Goal: Task Accomplishment & Management: Use online tool/utility

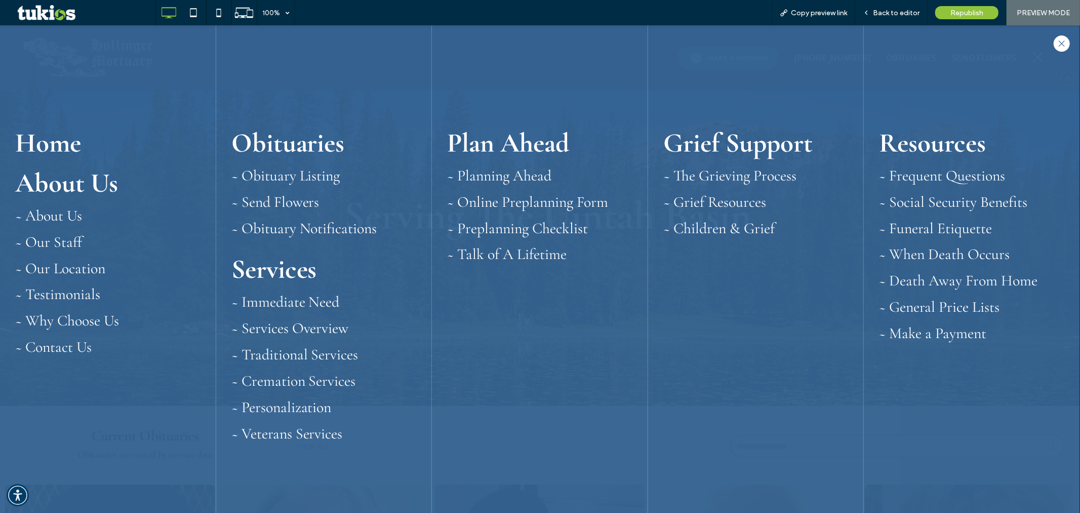
click at [1054, 42] on div at bounding box center [1062, 43] width 16 height 16
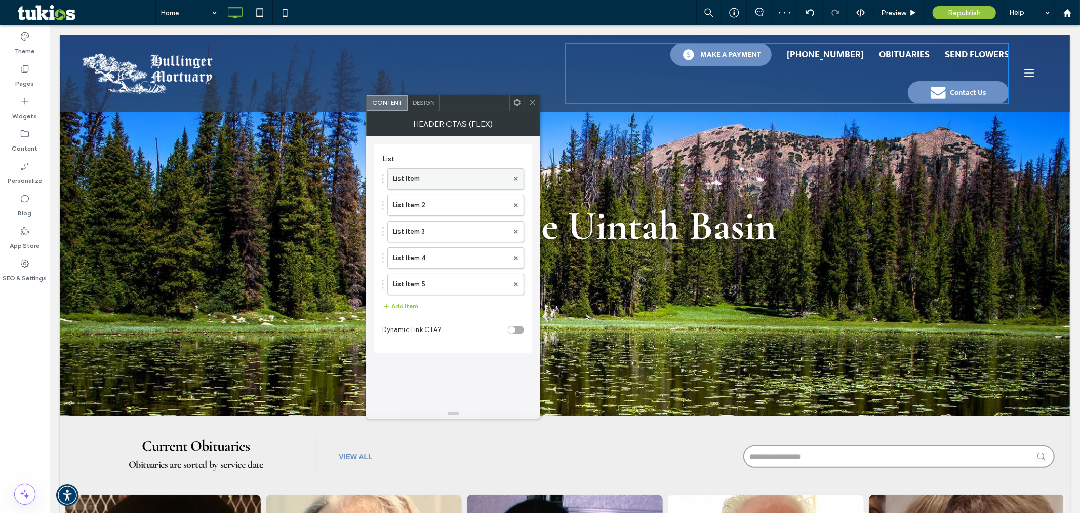
click at [438, 181] on label "List Item" at bounding box center [450, 179] width 115 height 20
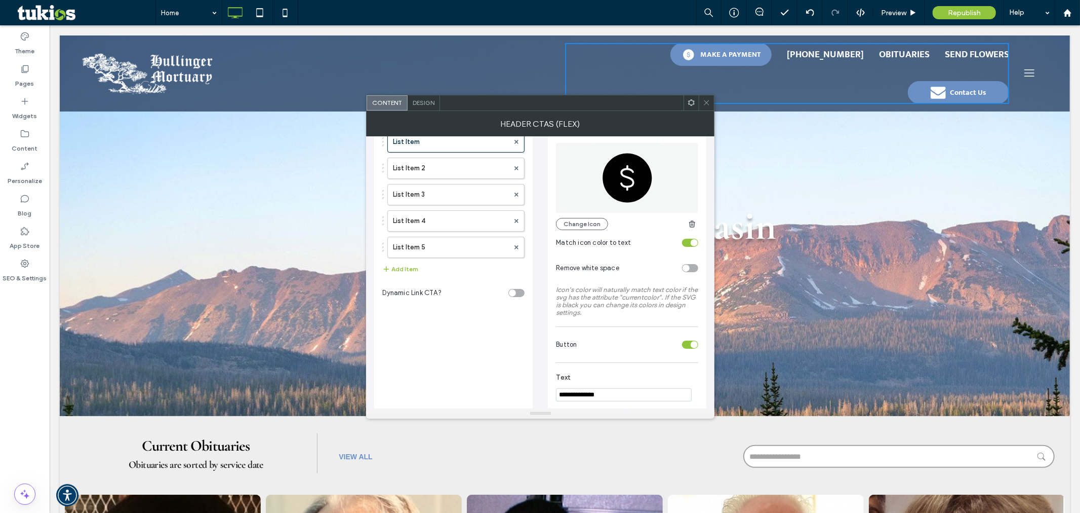
scroll to position [56, 0]
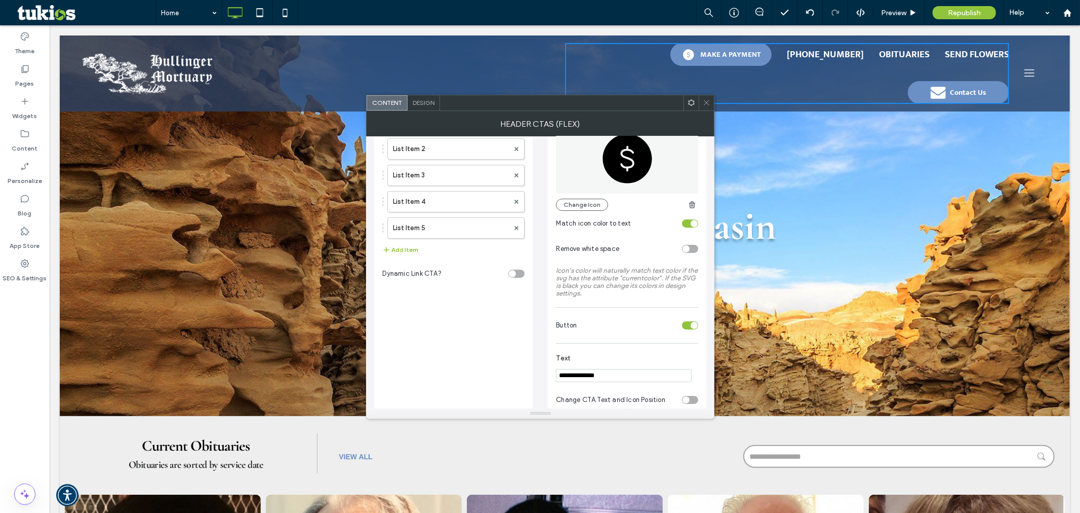
click at [688, 329] on div "toggle" at bounding box center [690, 325] width 16 height 8
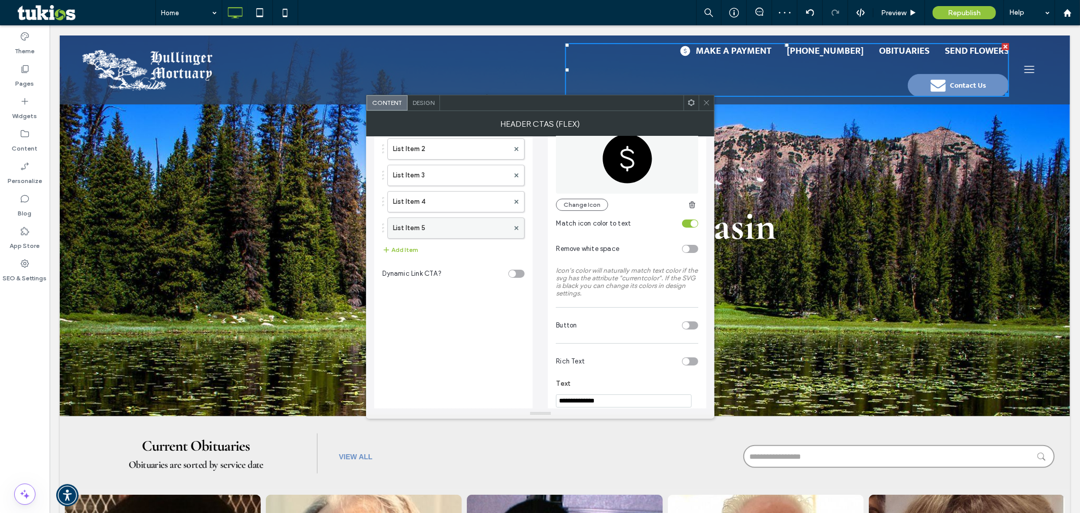
click at [436, 217] on div "List Item 5" at bounding box center [455, 227] width 137 height 21
click at [477, 234] on label "List Item 5" at bounding box center [451, 228] width 116 height 20
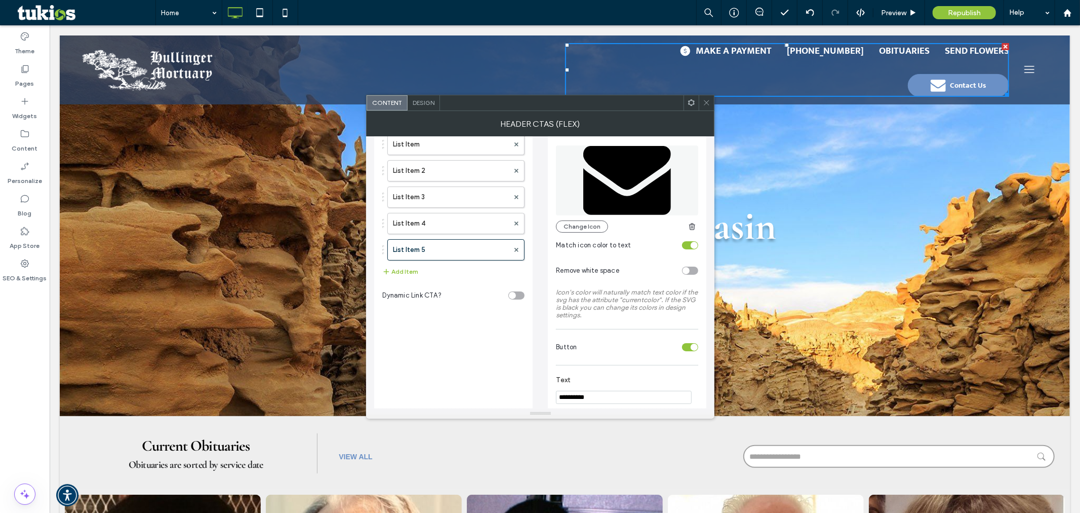
scroll to position [0, 0]
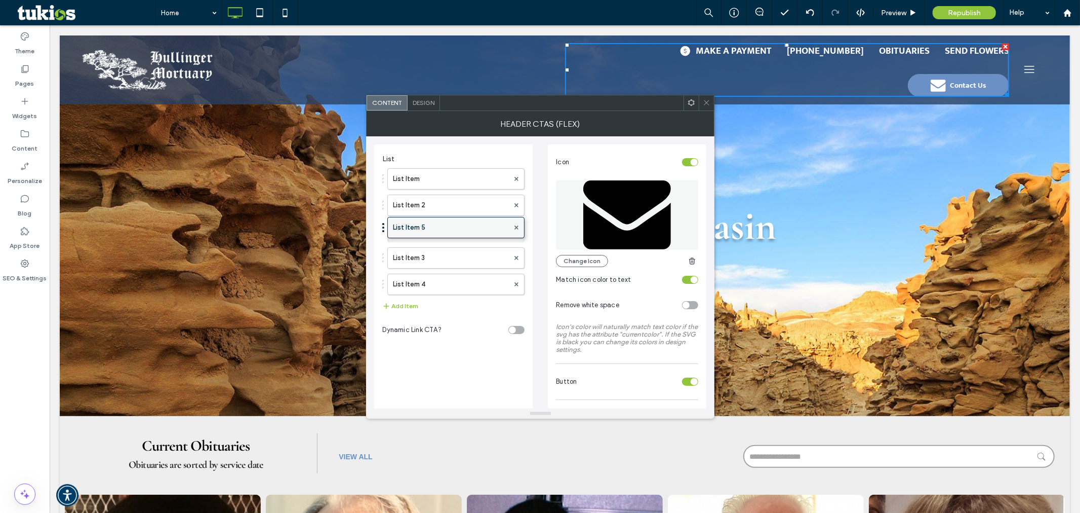
drag, startPoint x: 451, startPoint y: 276, endPoint x: 464, endPoint y: 216, distance: 60.7
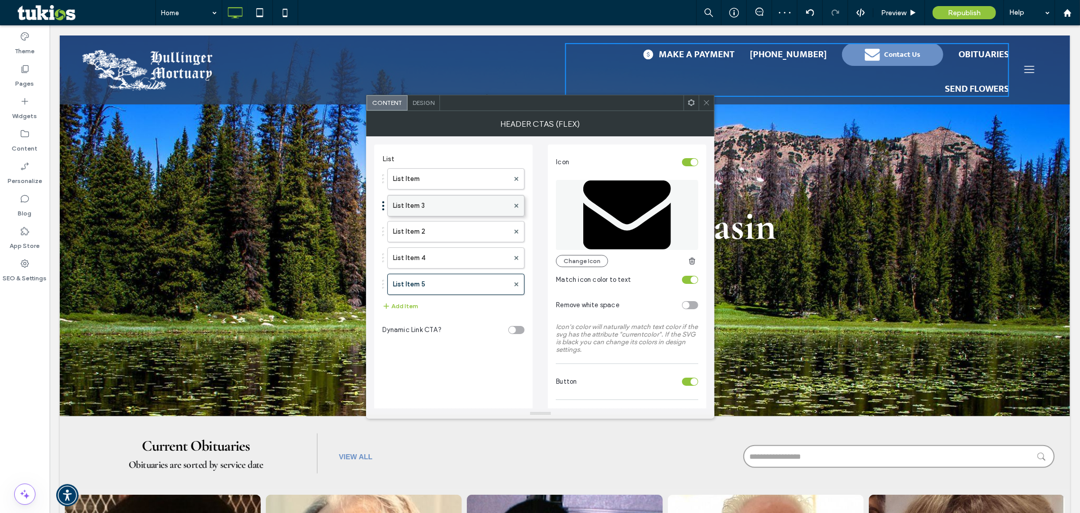
drag, startPoint x: 452, startPoint y: 230, endPoint x: 460, endPoint y: 198, distance: 32.9
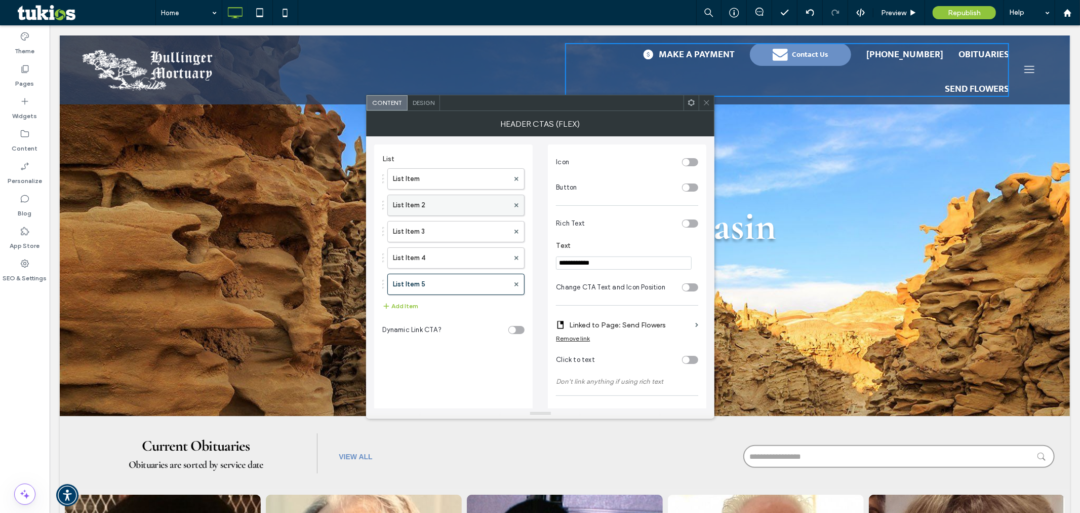
click at [421, 201] on label "List Item 2" at bounding box center [451, 205] width 116 height 20
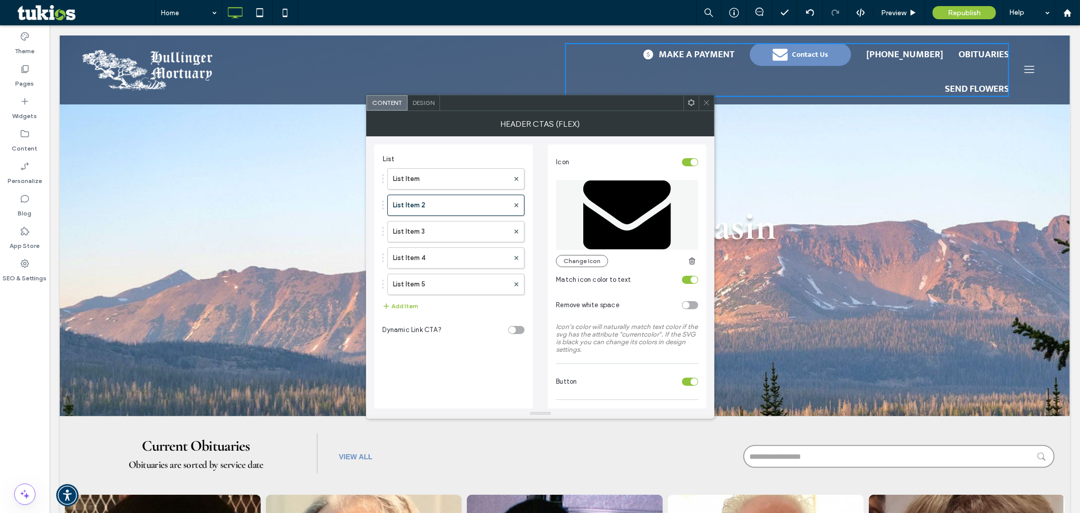
click at [692, 159] on div "toggle" at bounding box center [694, 162] width 7 height 7
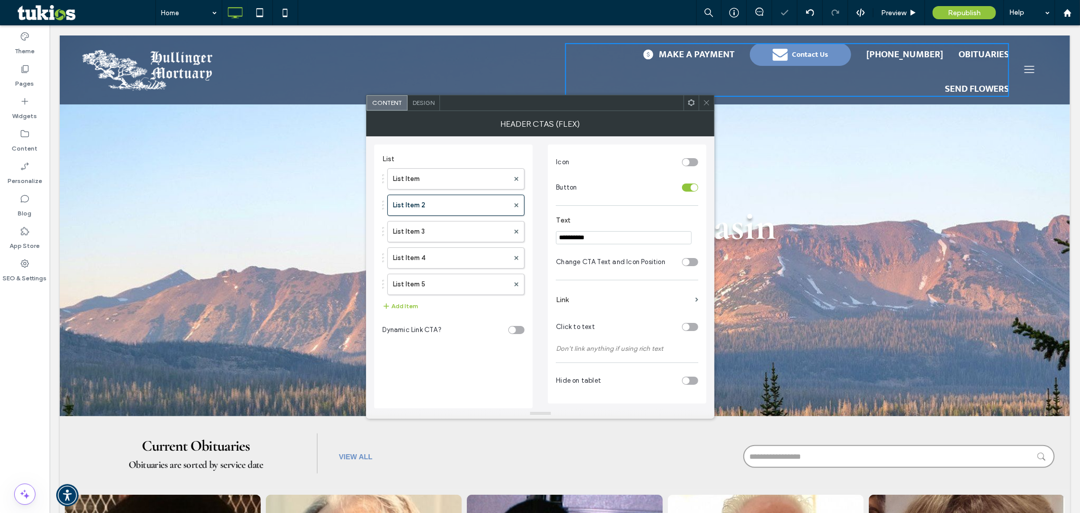
click at [625, 240] on input "**********" at bounding box center [624, 237] width 136 height 13
type input "**********"
click at [691, 189] on div "toggle" at bounding box center [690, 187] width 16 height 8
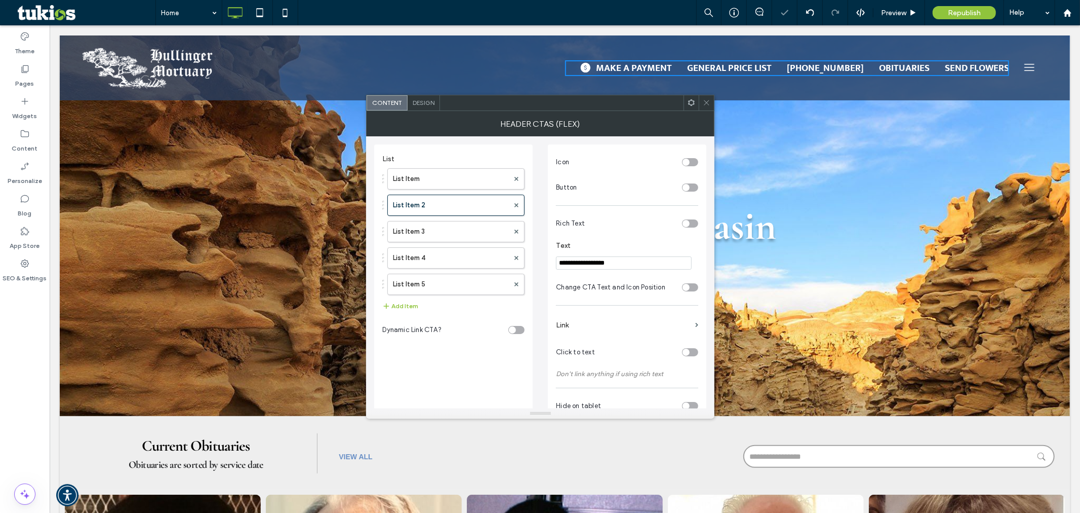
scroll to position [26, 0]
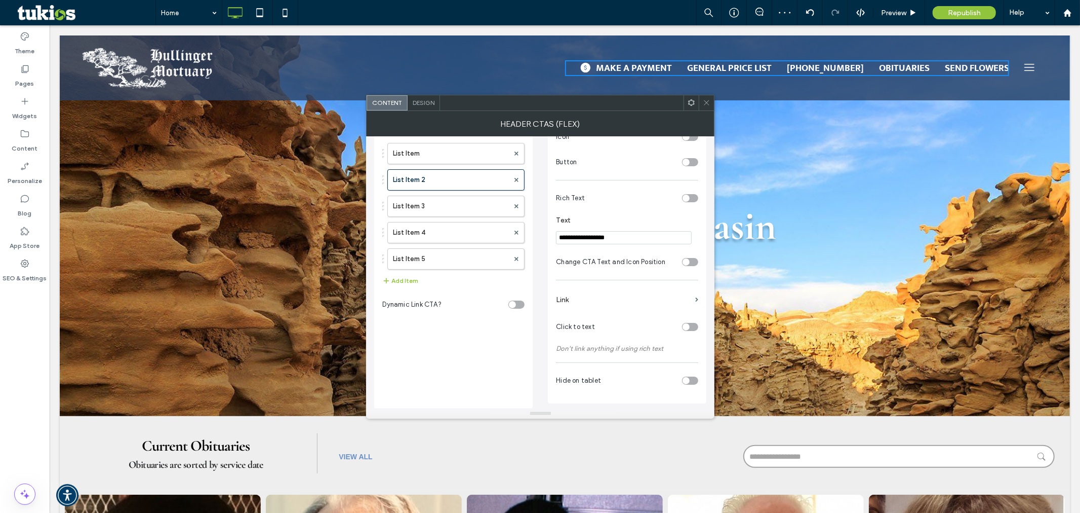
click at [677, 294] on label "Link" at bounding box center [623, 299] width 135 height 19
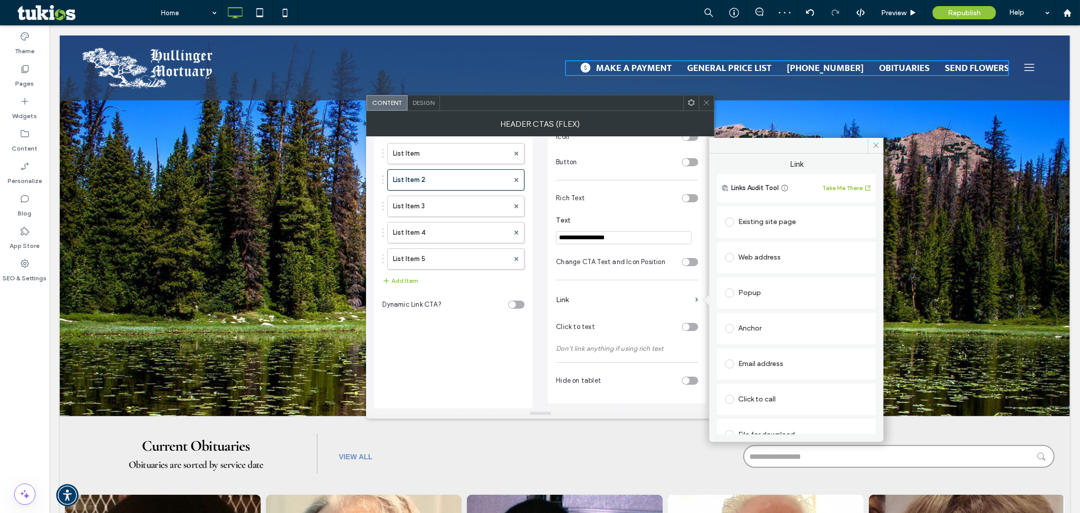
click at [766, 217] on div "Existing site page" at bounding box center [796, 222] width 143 height 16
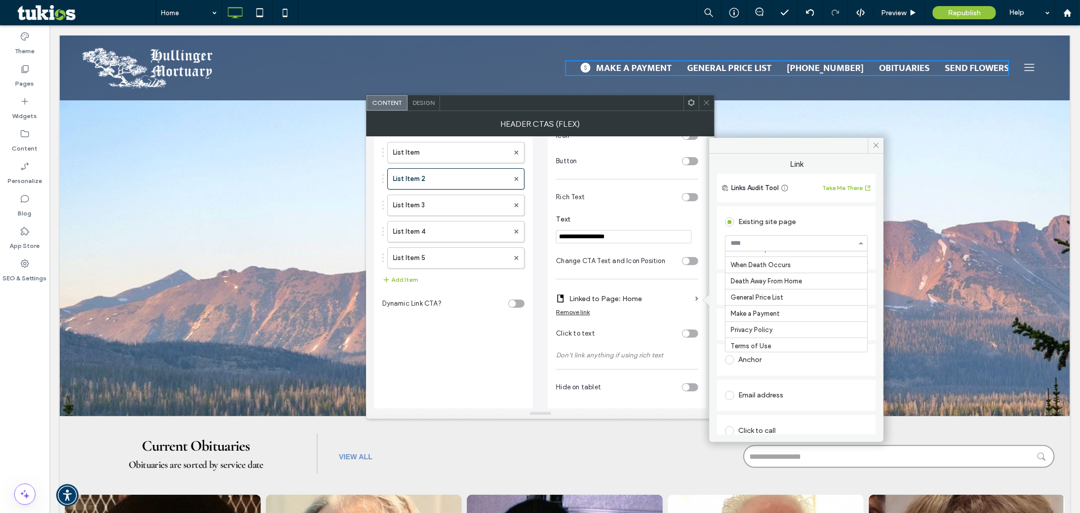
scroll to position [428, 0]
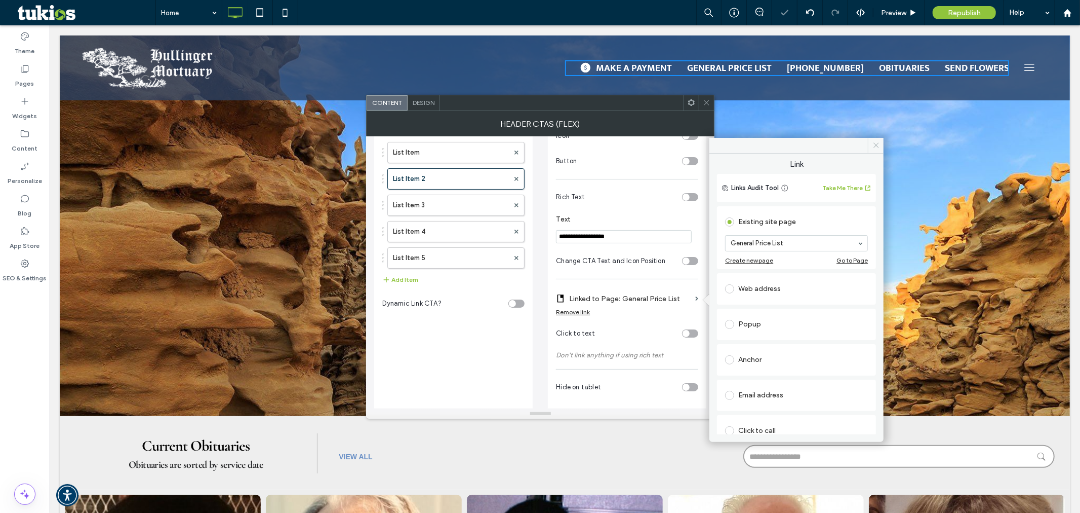
click at [874, 143] on icon at bounding box center [877, 145] width 8 height 8
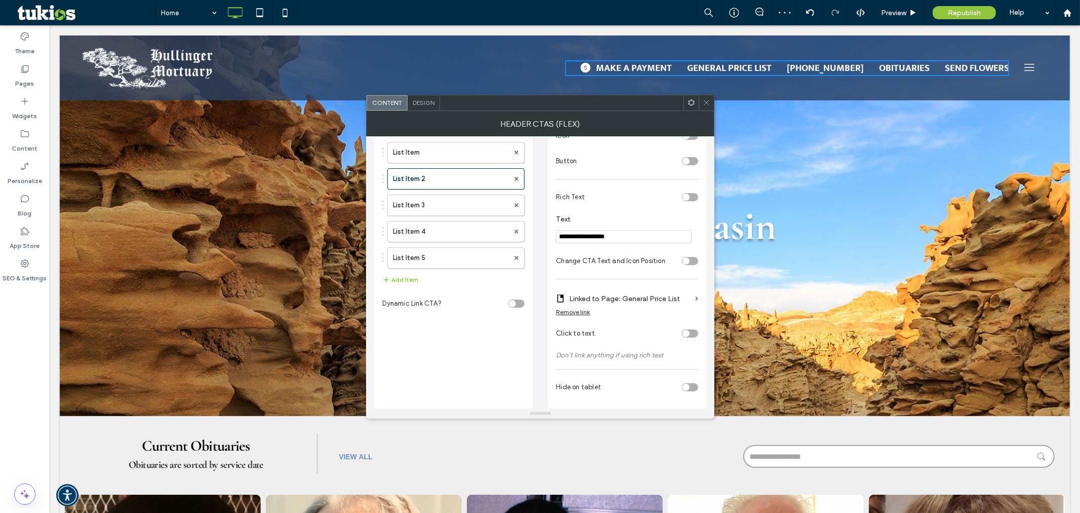
click at [700, 95] on div at bounding box center [706, 102] width 15 height 15
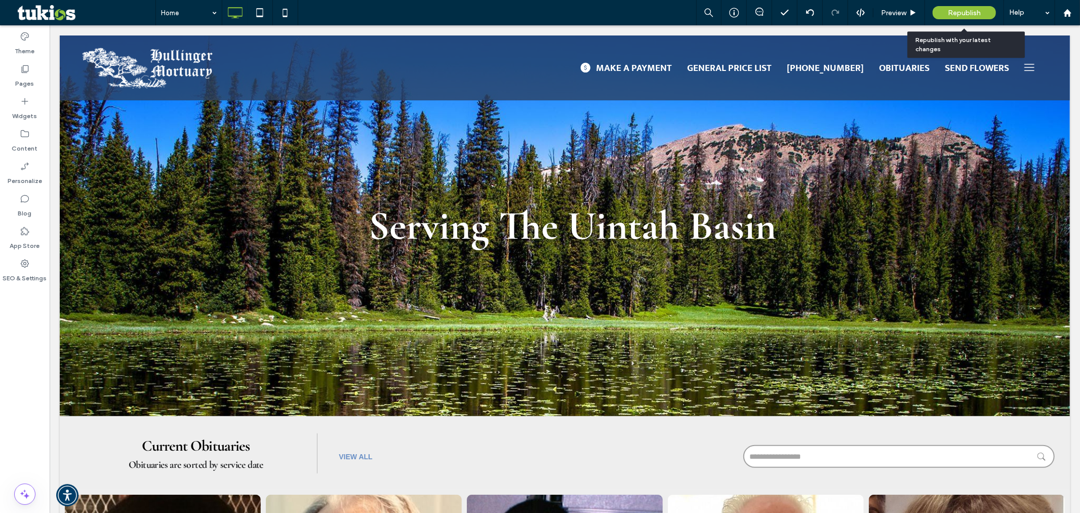
click at [971, 6] on div "Republish" at bounding box center [964, 12] width 63 height 13
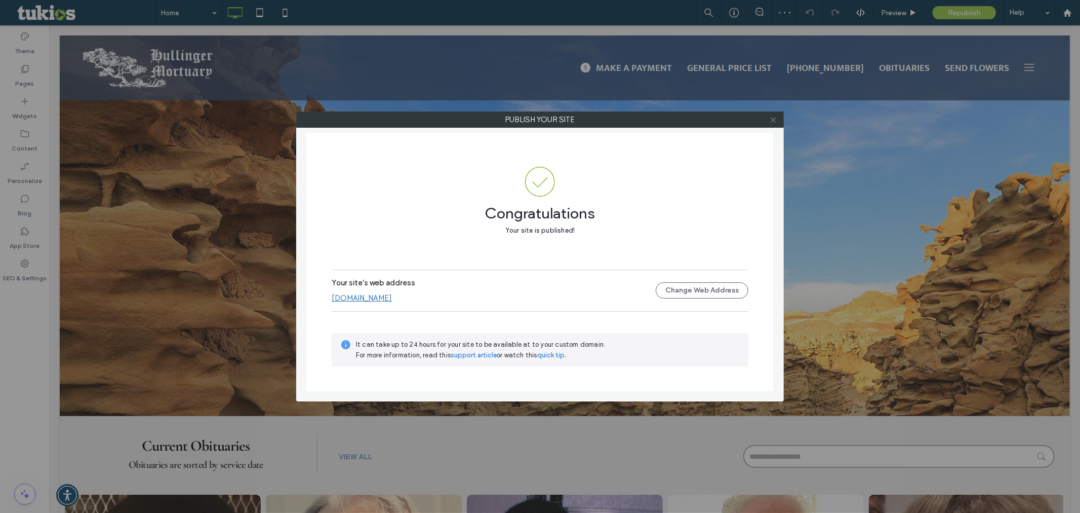
click at [776, 124] on span at bounding box center [774, 119] width 8 height 15
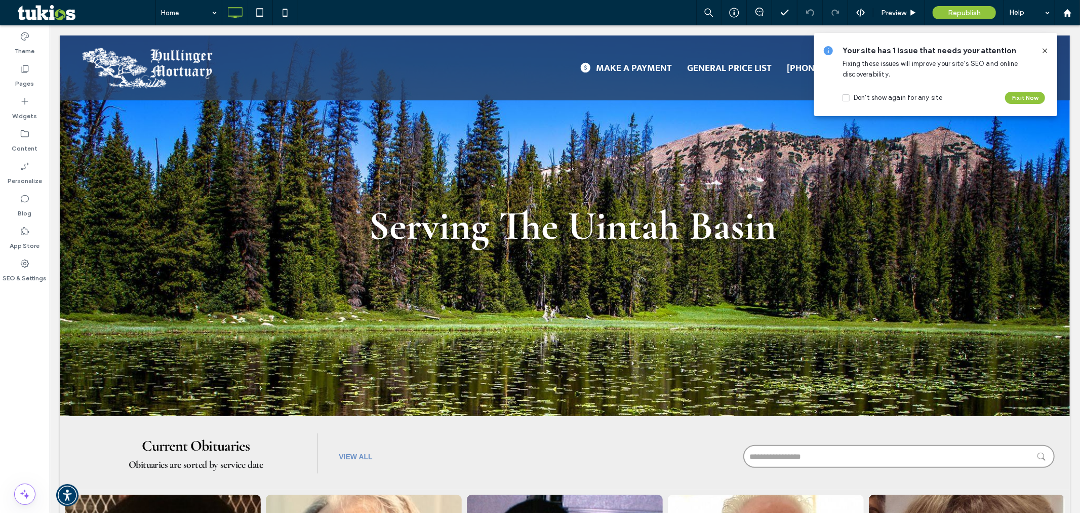
click at [1048, 54] on icon at bounding box center [1045, 51] width 8 height 8
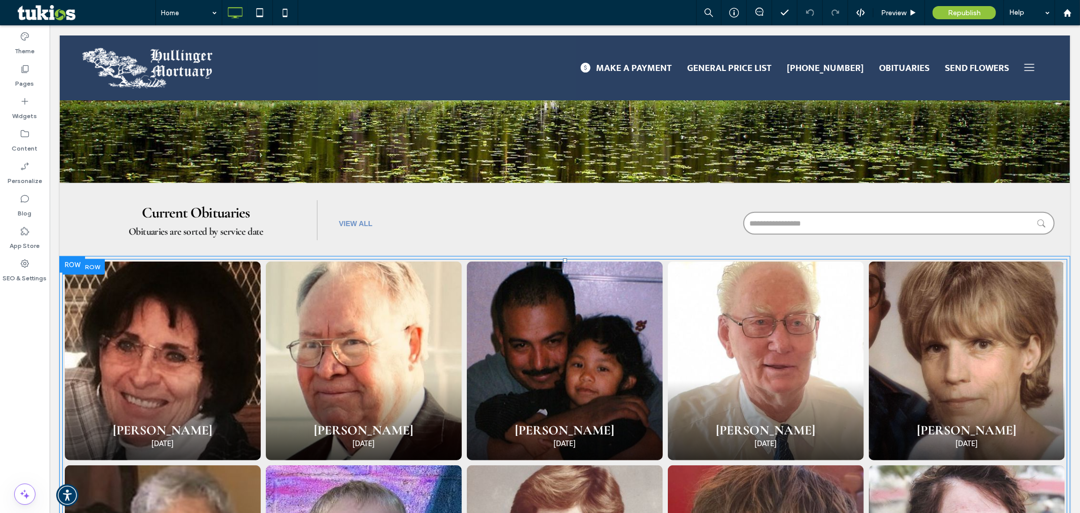
scroll to position [0, 0]
